Goal: Manage account settings

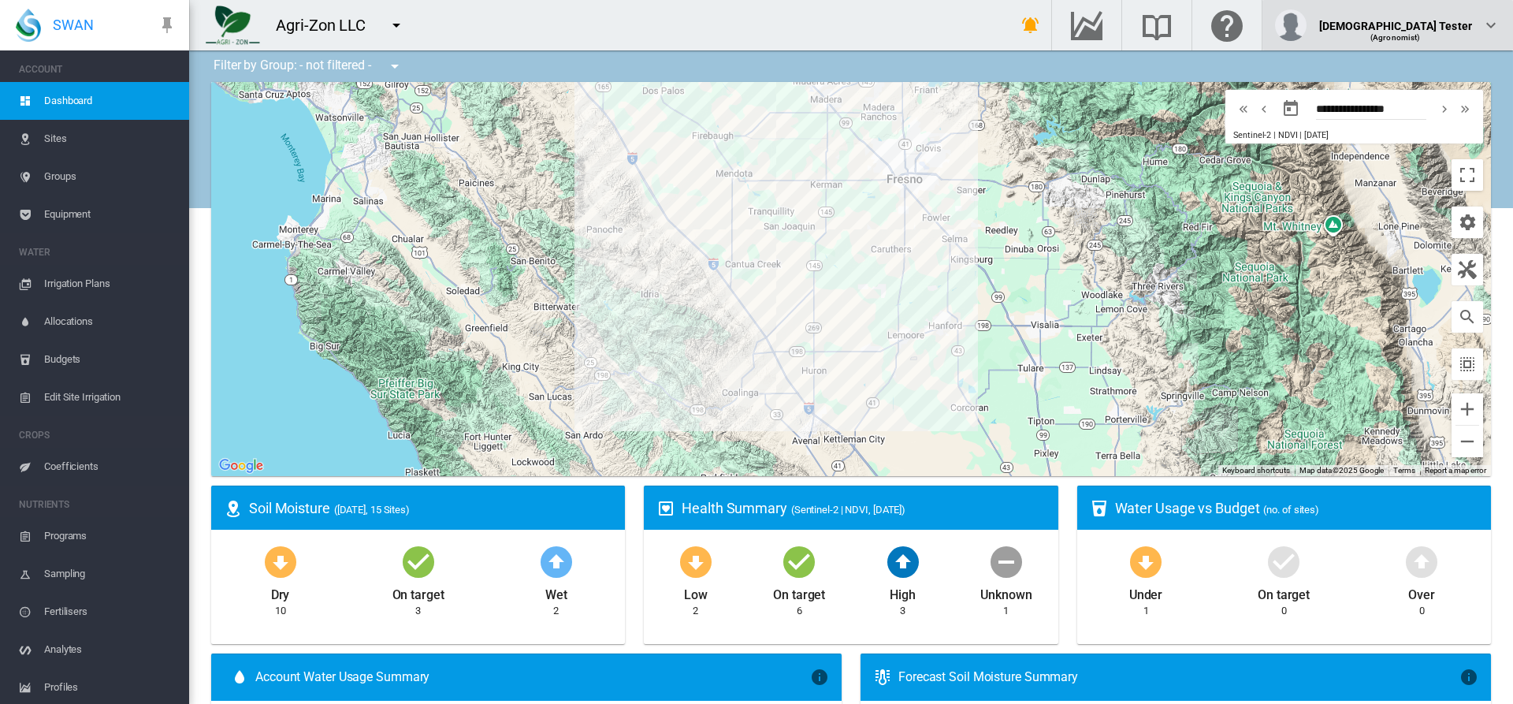
click at [1434, 25] on div "(Agronomist)" at bounding box center [1396, 32] width 154 height 16
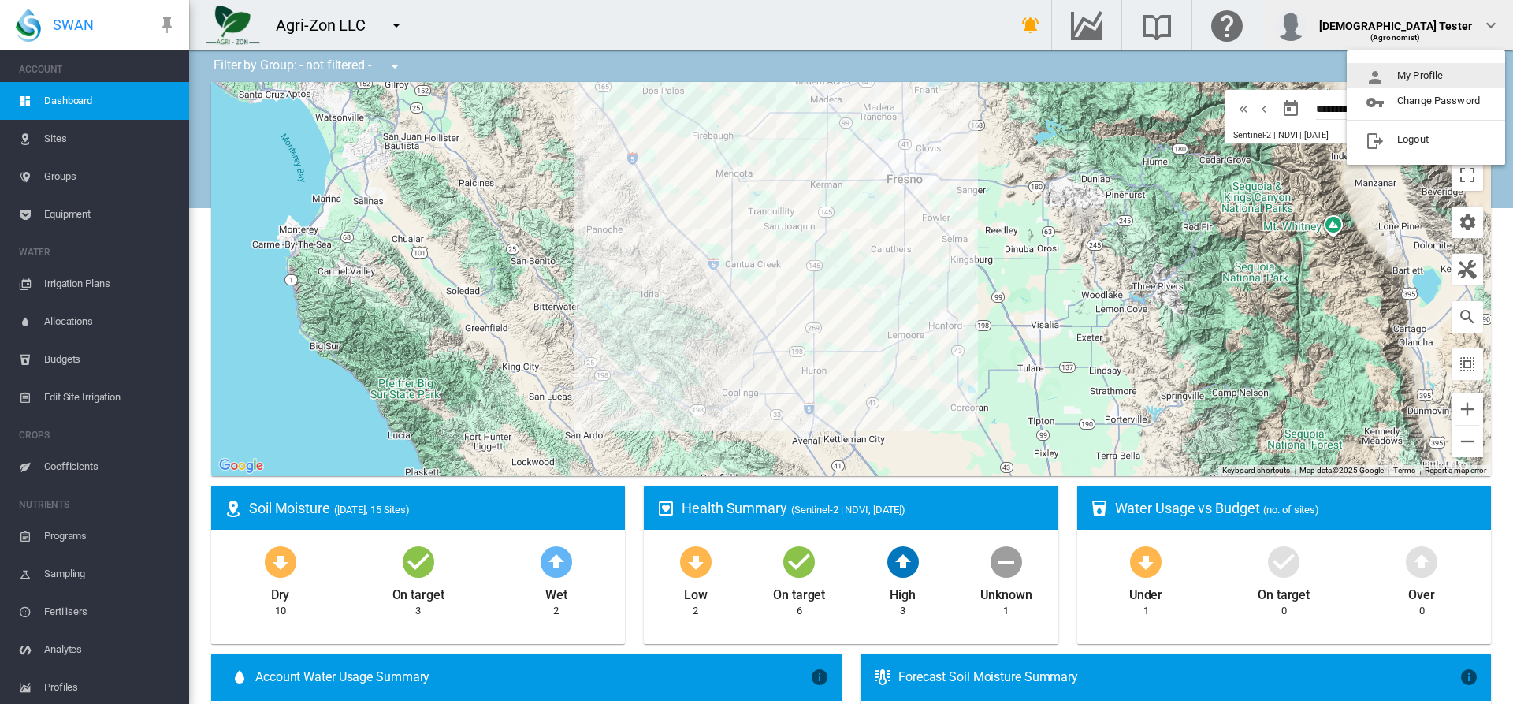
click at [1426, 76] on button "My Profile" at bounding box center [1426, 75] width 158 height 25
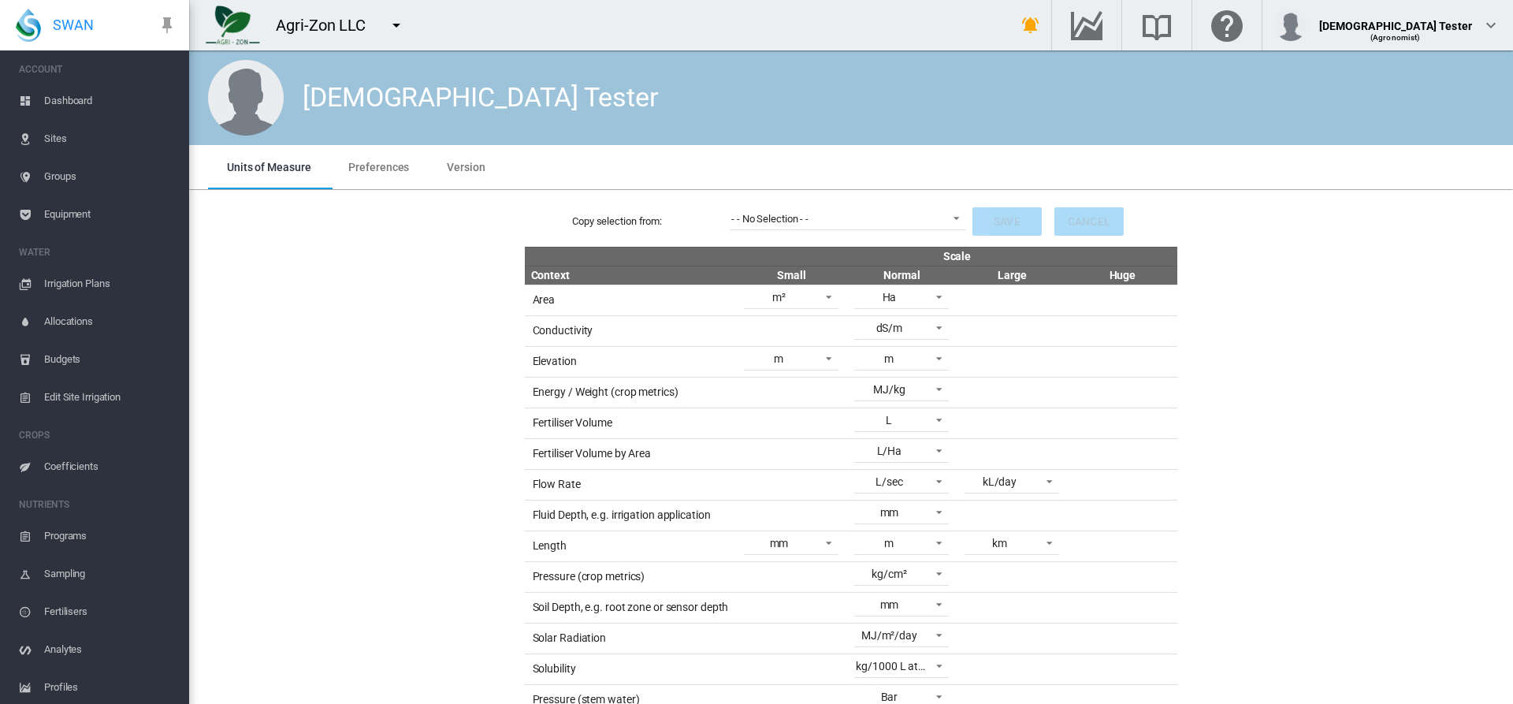
click at [377, 166] on span "Preferences" at bounding box center [378, 167] width 61 height 13
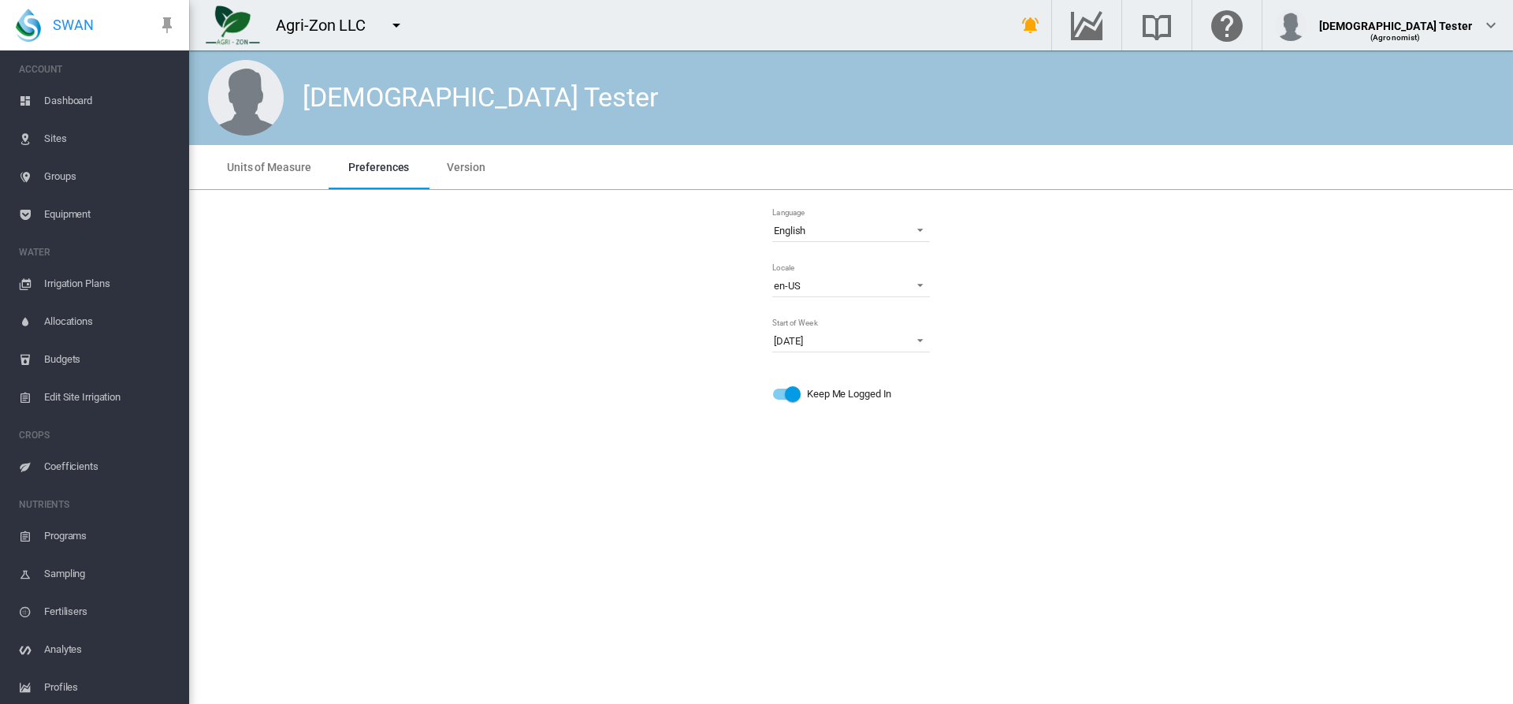
click at [396, 25] on md-icon "icon-menu-down" at bounding box center [396, 25] width 19 height 19
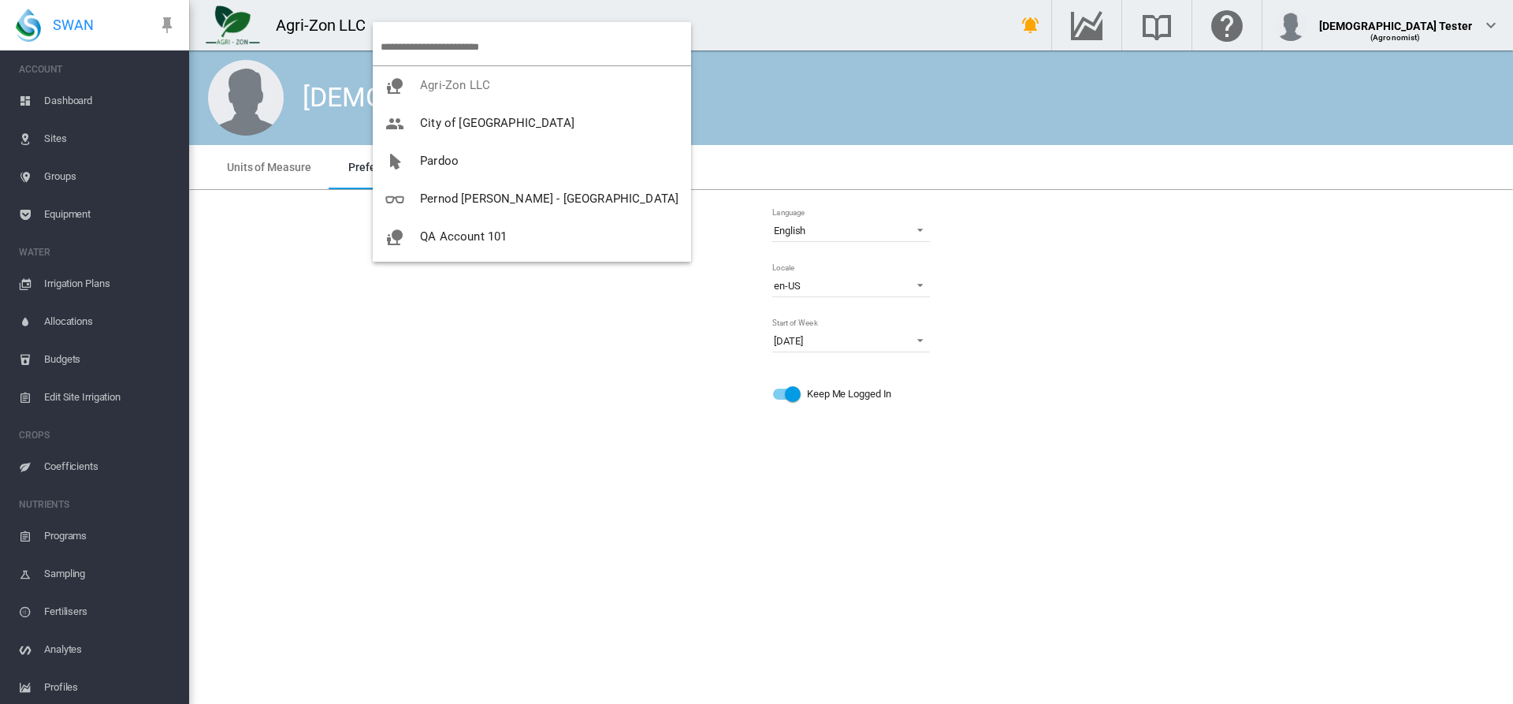
click at [476, 343] on span "UAT in Prod" at bounding box center [452, 350] width 64 height 14
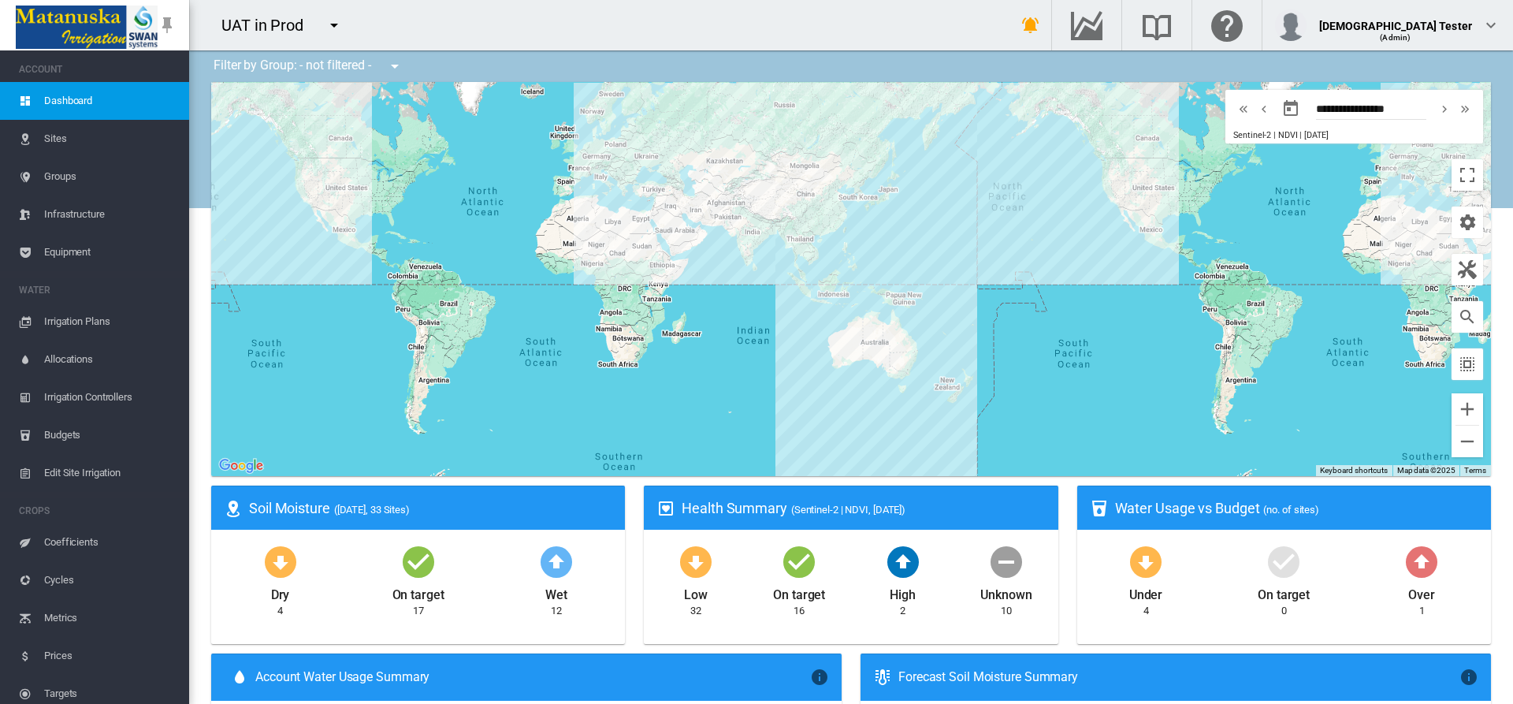
click at [88, 580] on span "Cycles" at bounding box center [110, 580] width 132 height 38
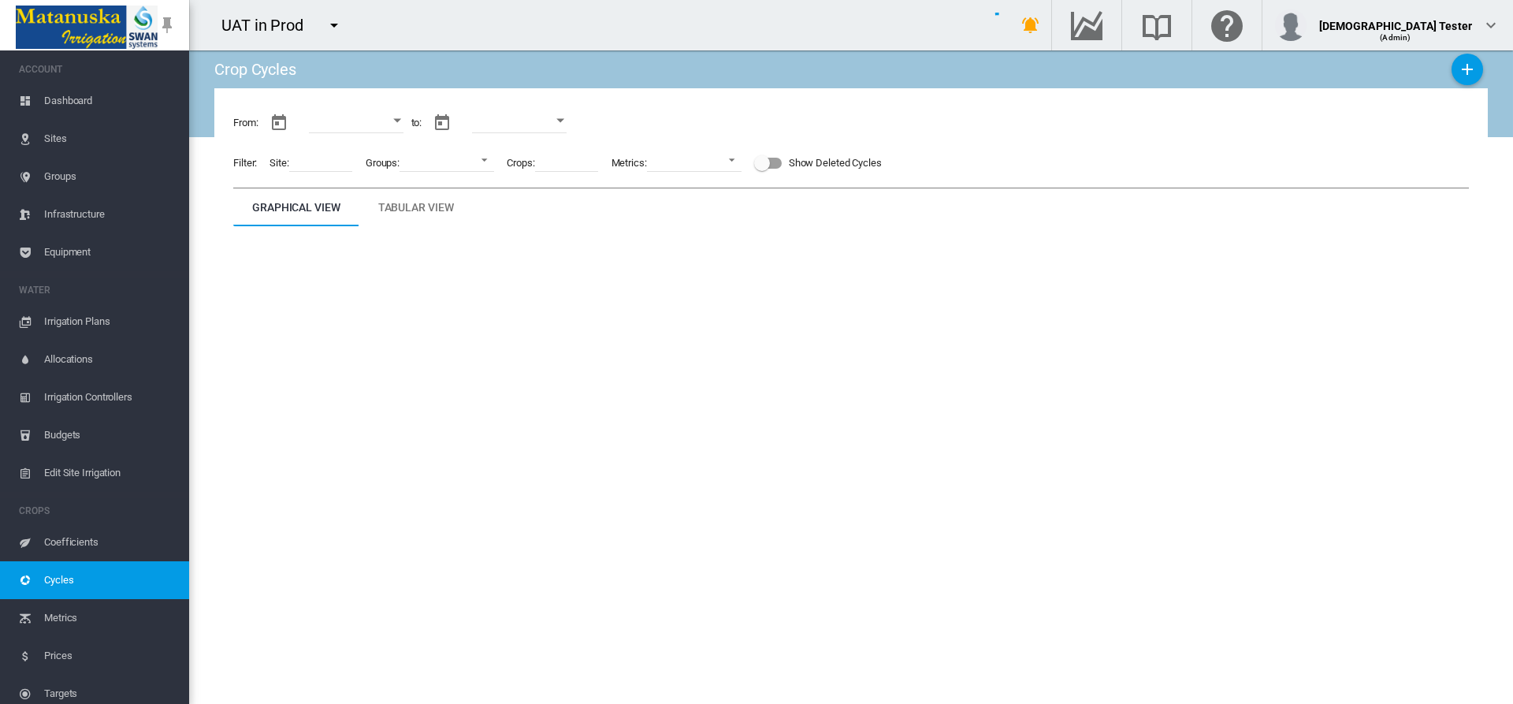
type input "**********"
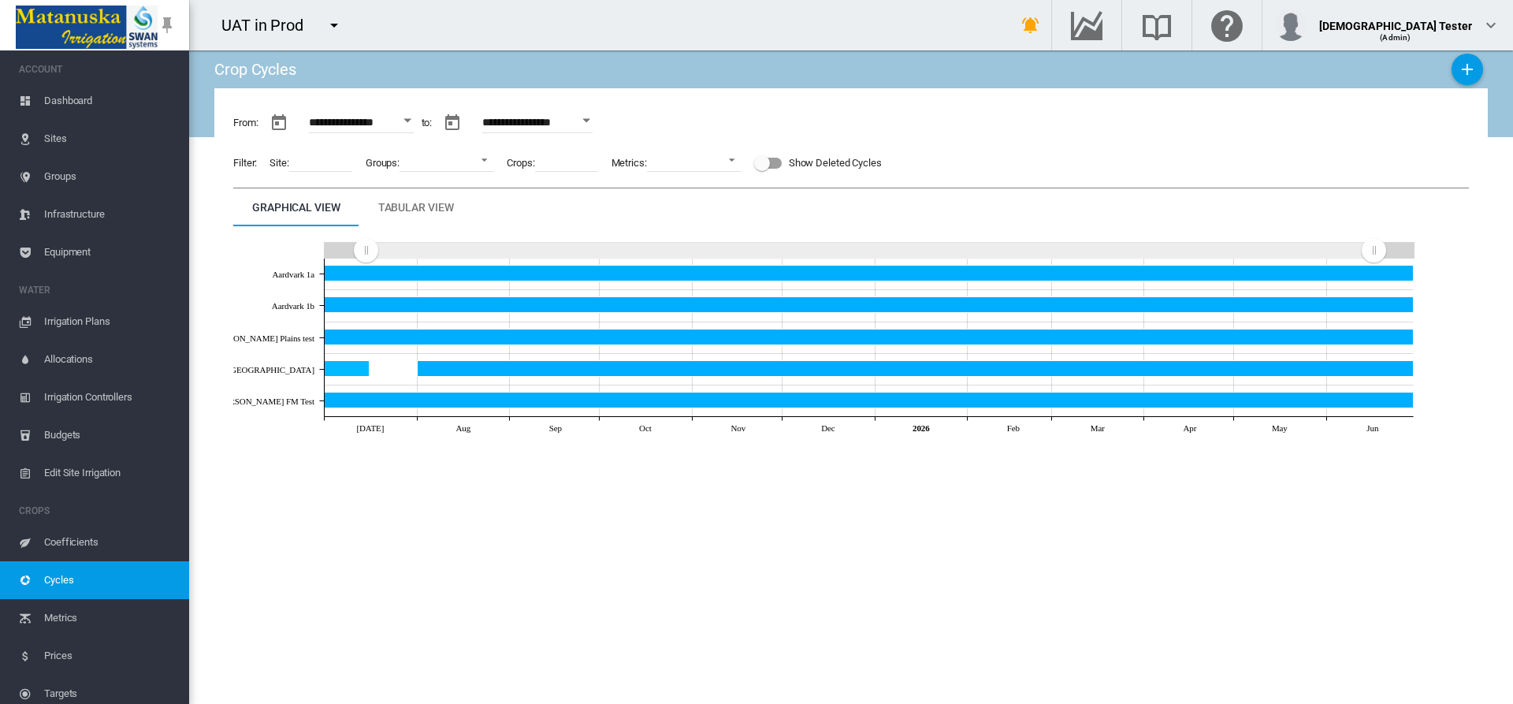
click at [416, 207] on div "Tabular View" at bounding box center [416, 207] width 76 height 19
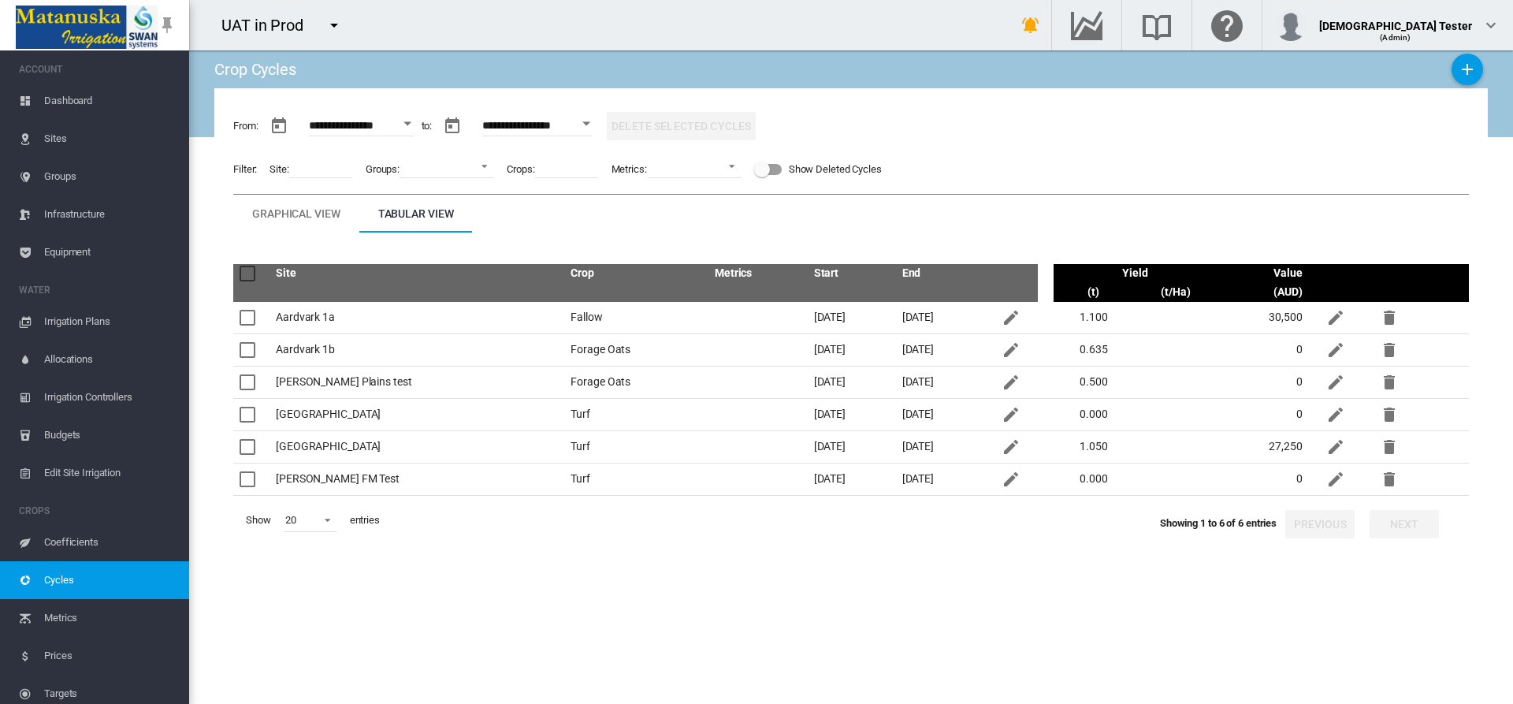
click at [821, 169] on div "Show Deleted Cycles" at bounding box center [835, 169] width 93 height 22
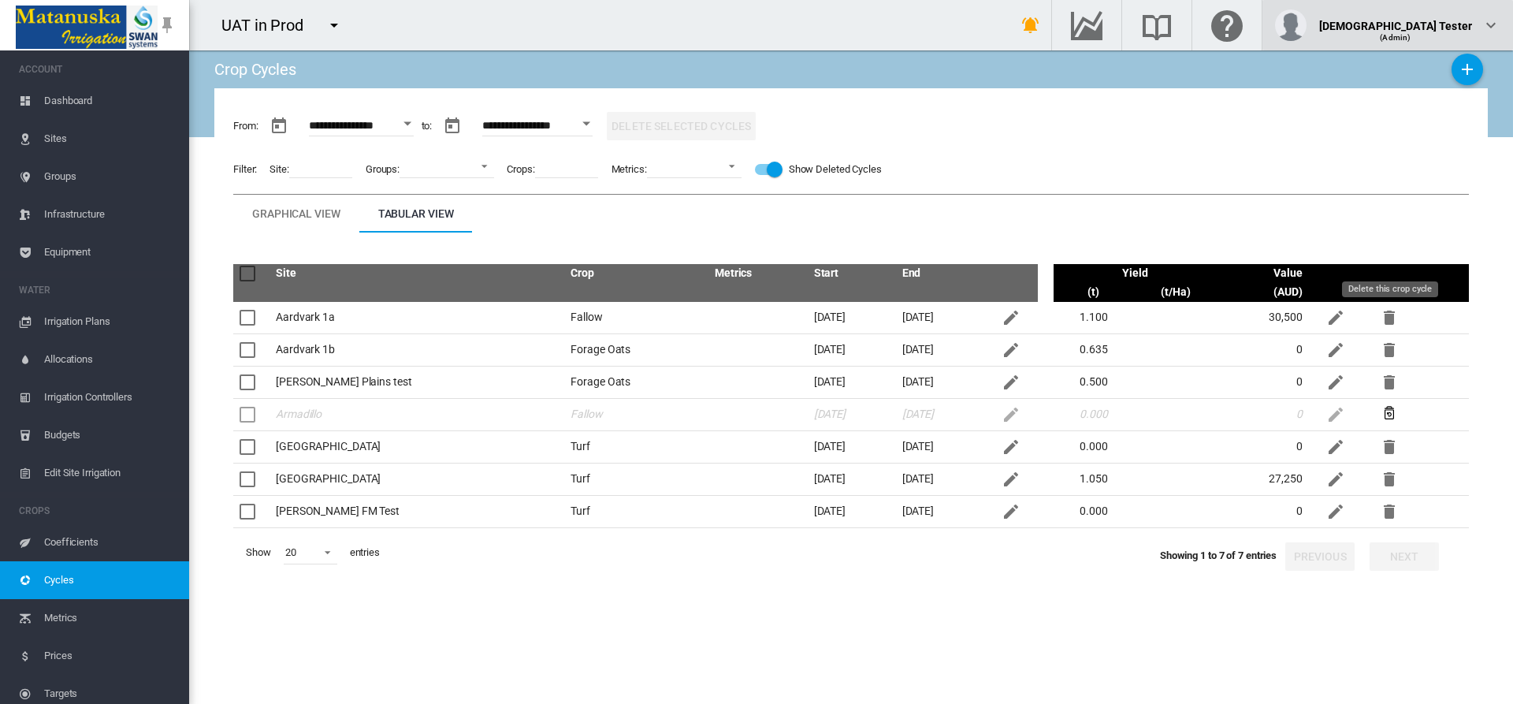
click at [1434, 25] on div "(Admin)" at bounding box center [1396, 32] width 154 height 16
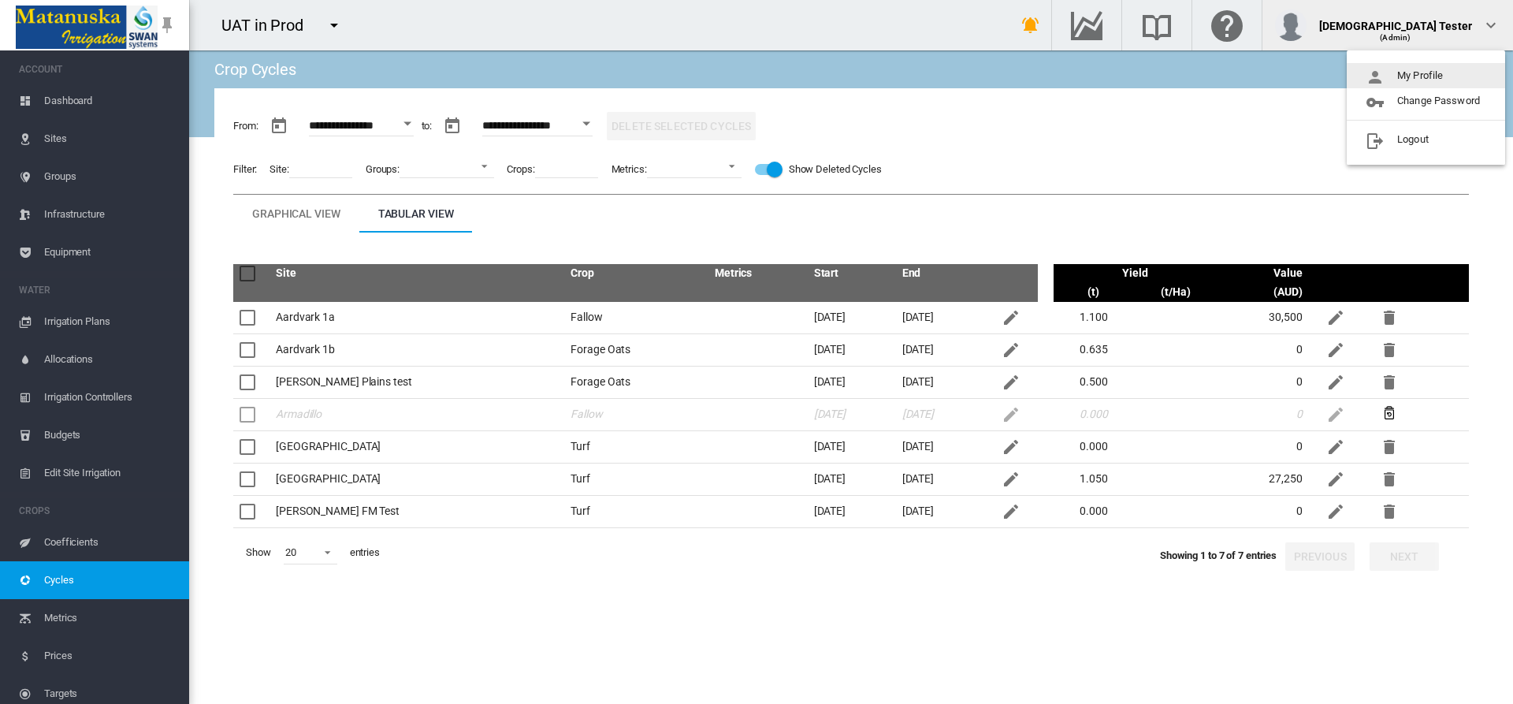
click at [1426, 76] on button "My Profile" at bounding box center [1426, 75] width 158 height 25
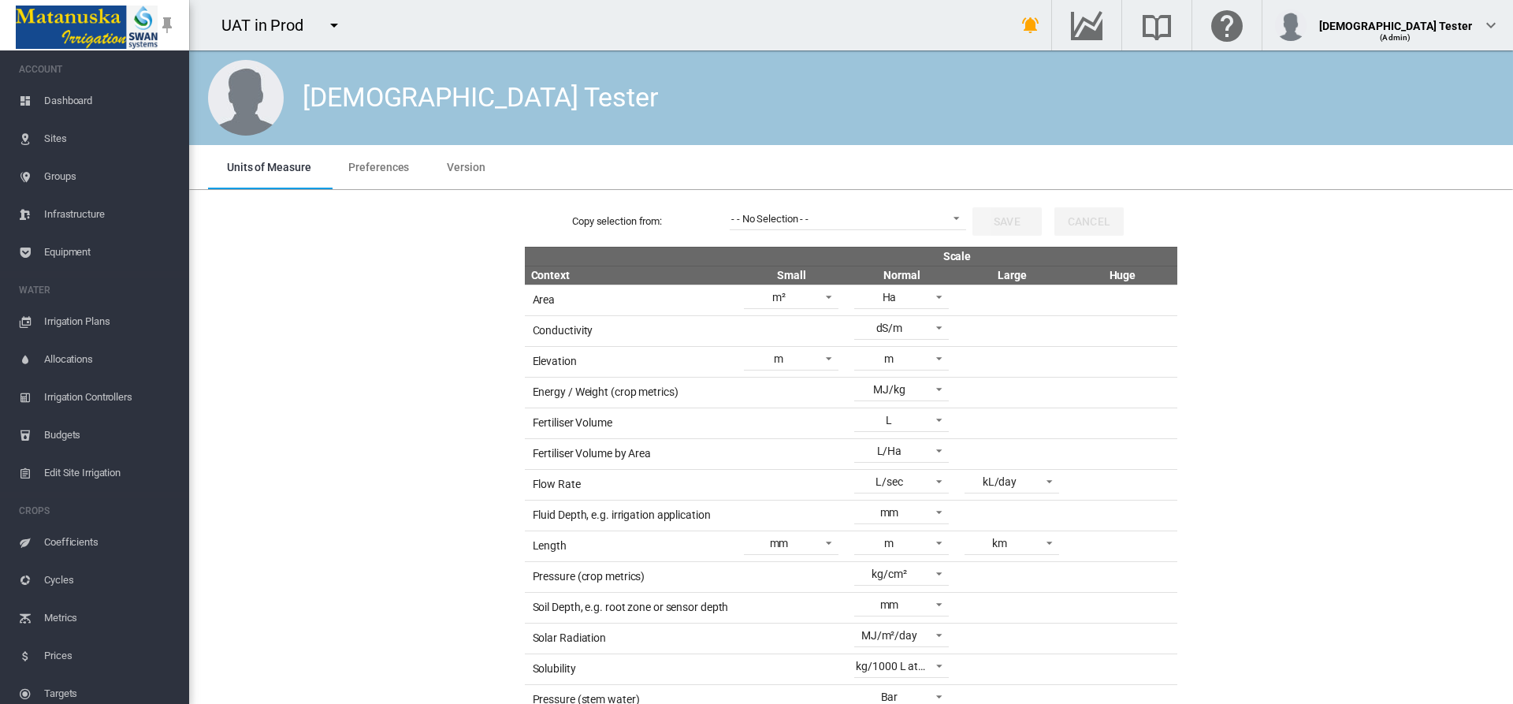
click at [377, 166] on span "Preferences" at bounding box center [378, 167] width 61 height 13
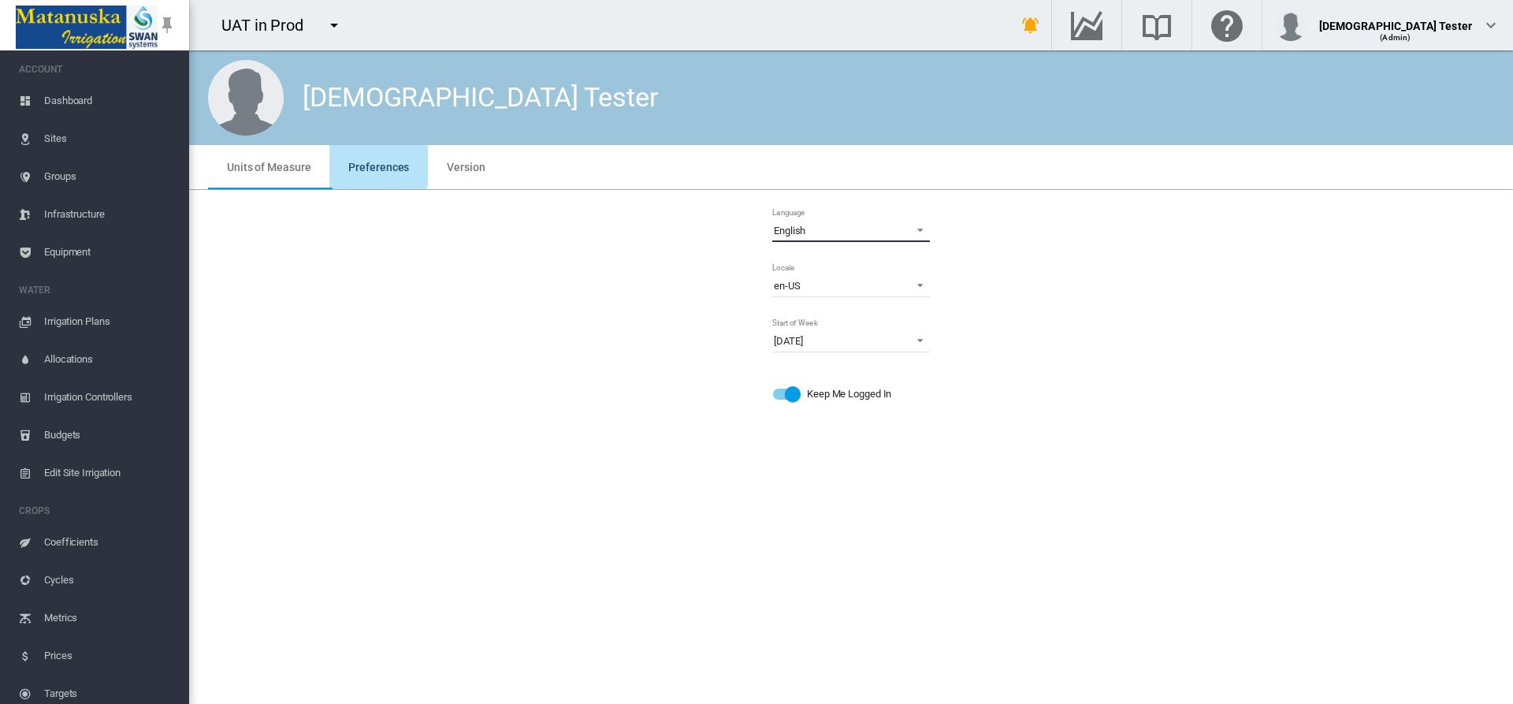
click at [845, 230] on span "English" at bounding box center [838, 231] width 129 height 14
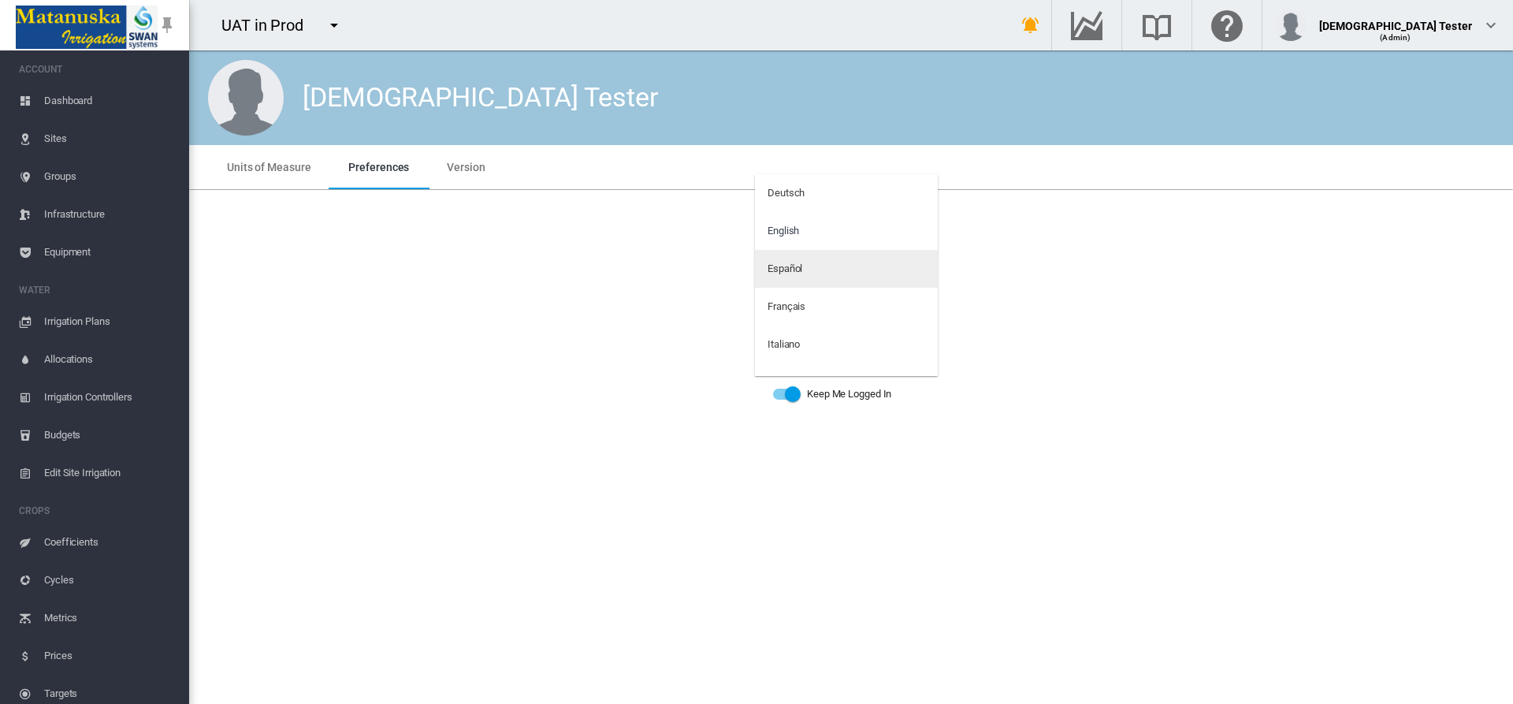
click at [840, 269] on md-option "Español" at bounding box center [846, 269] width 183 height 38
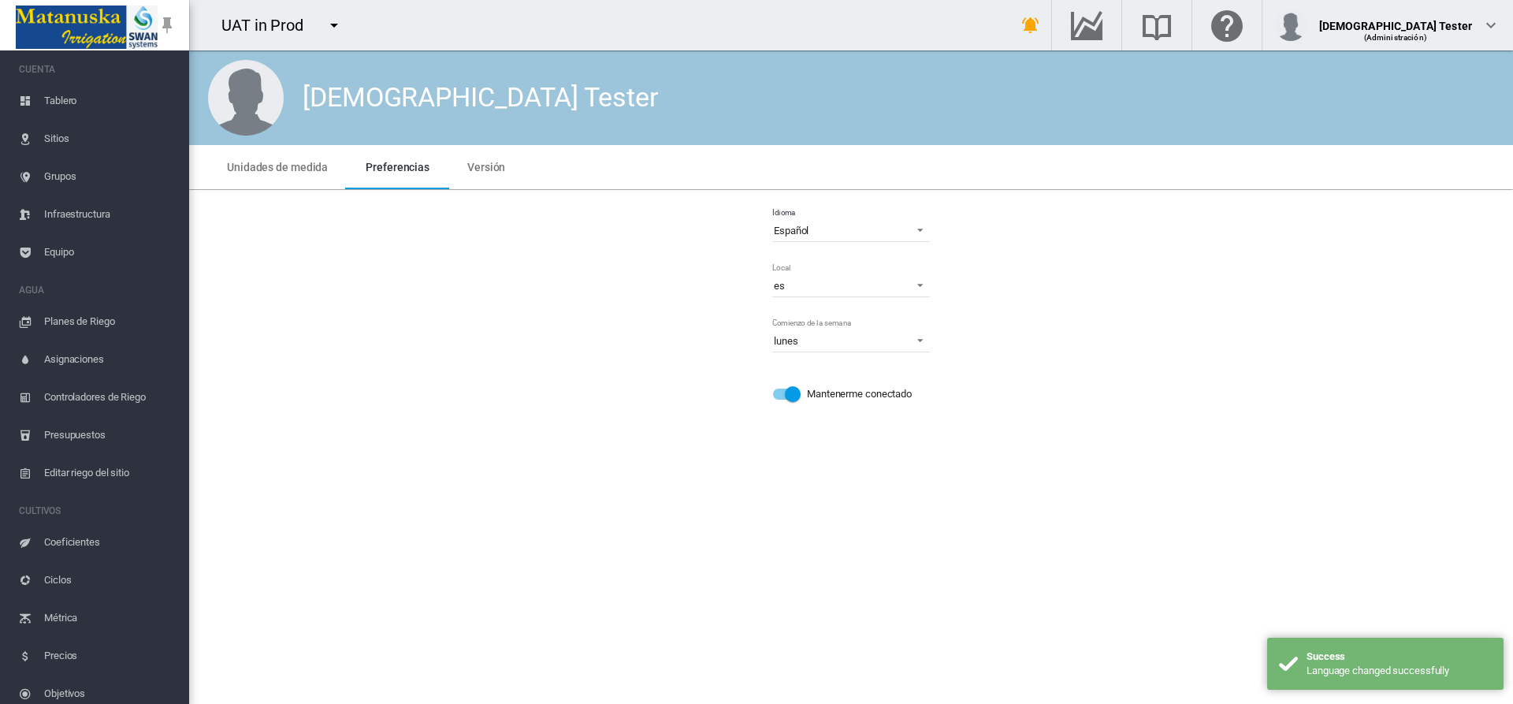
click at [88, 580] on span "Ciclos" at bounding box center [110, 580] width 132 height 38
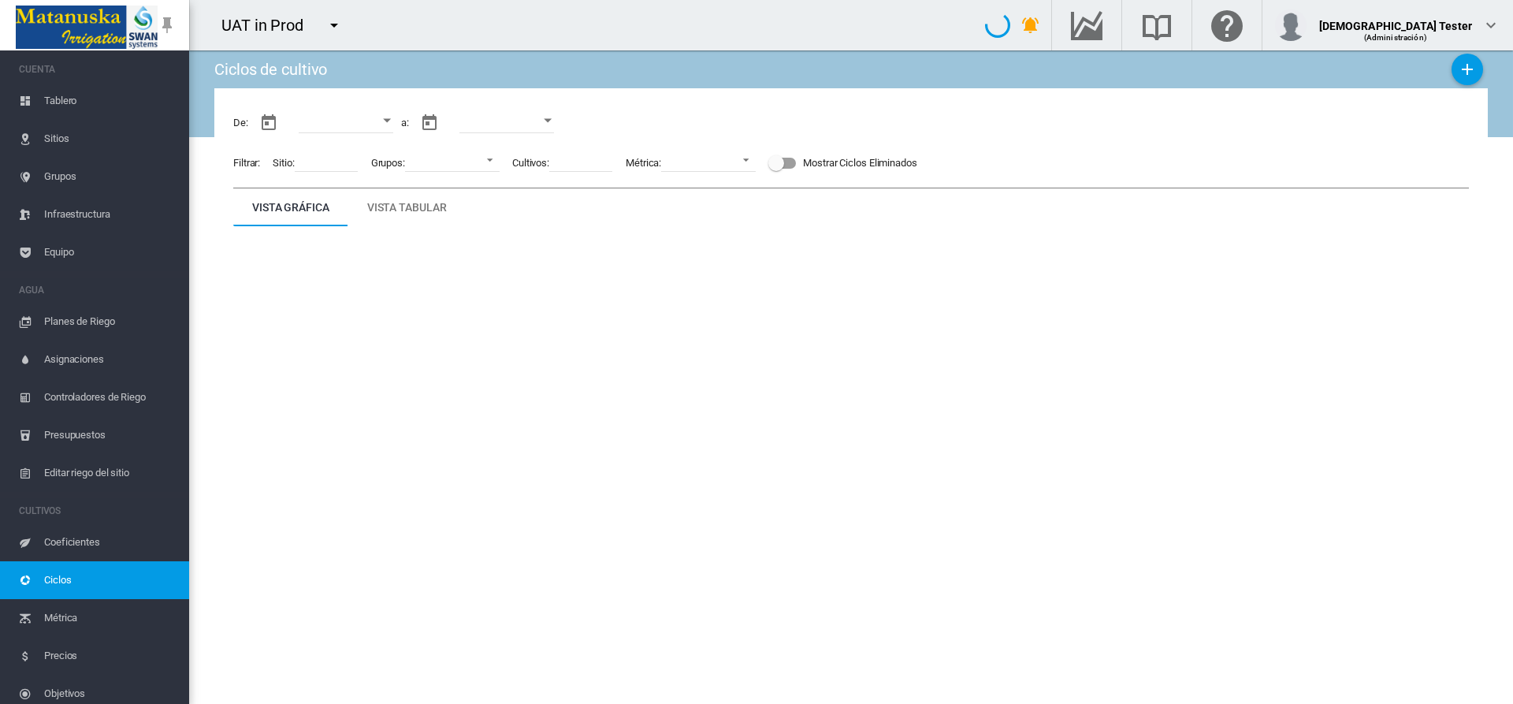
type input "**********"
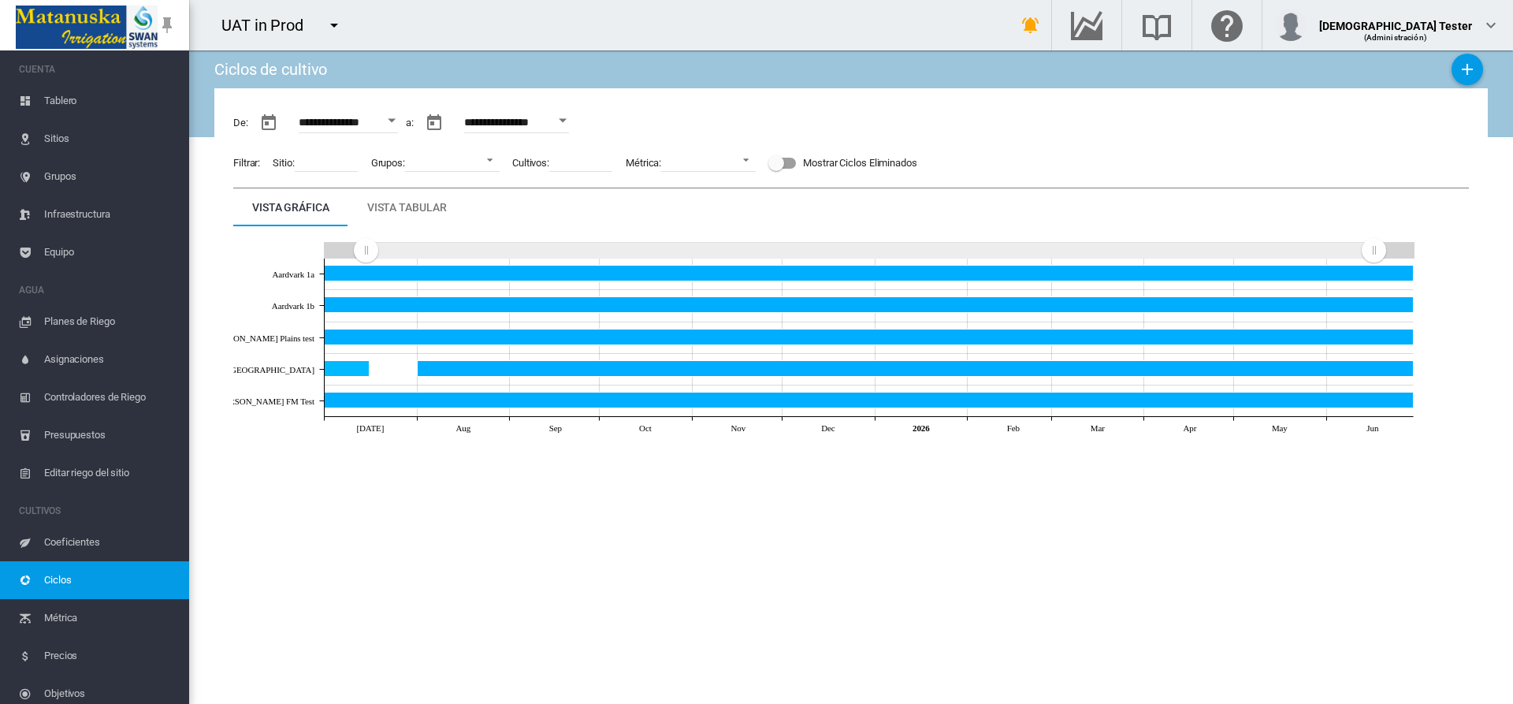
click at [407, 207] on div "Vista tabular" at bounding box center [407, 207] width 80 height 19
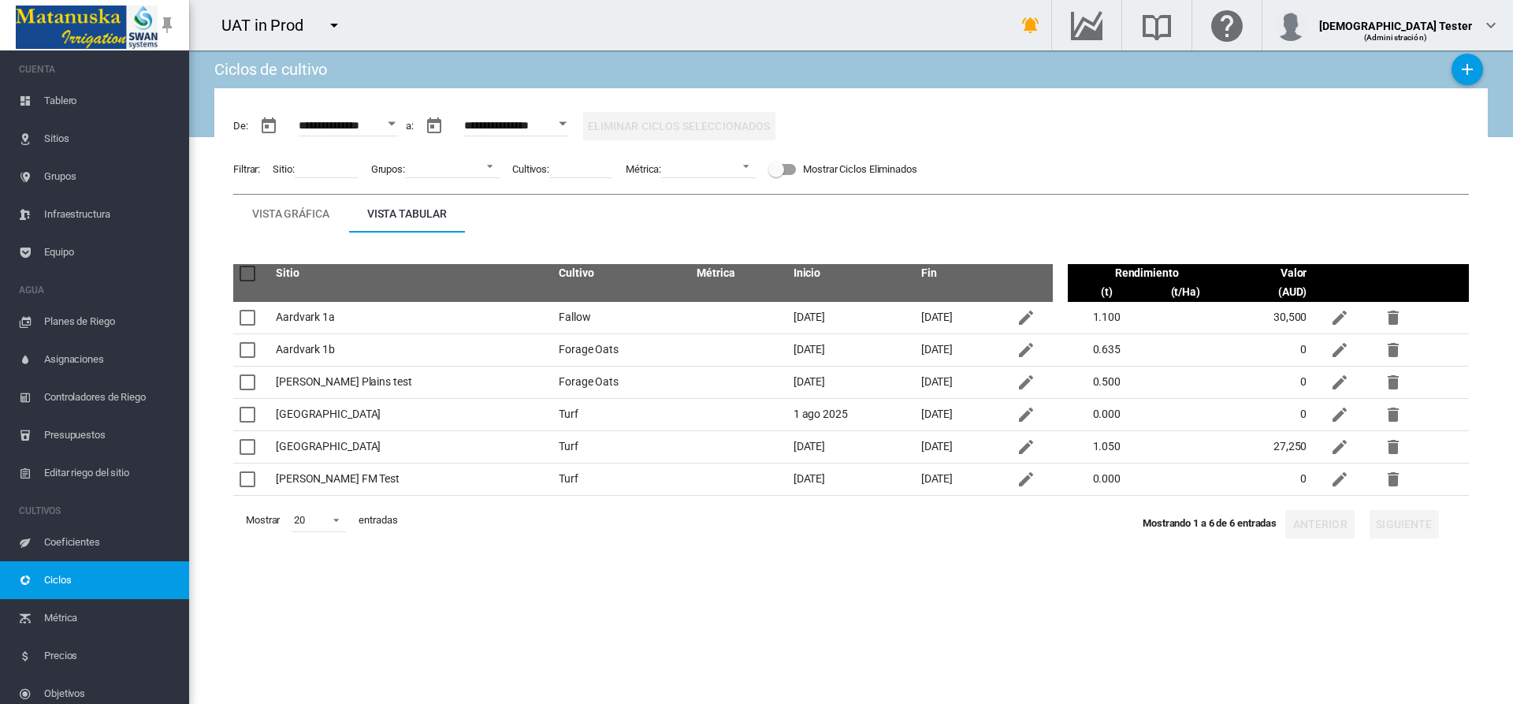
click at [849, 169] on div "Mostrar Ciclos Eliminados" at bounding box center [860, 169] width 114 height 22
